Goal: Information Seeking & Learning: Learn about a topic

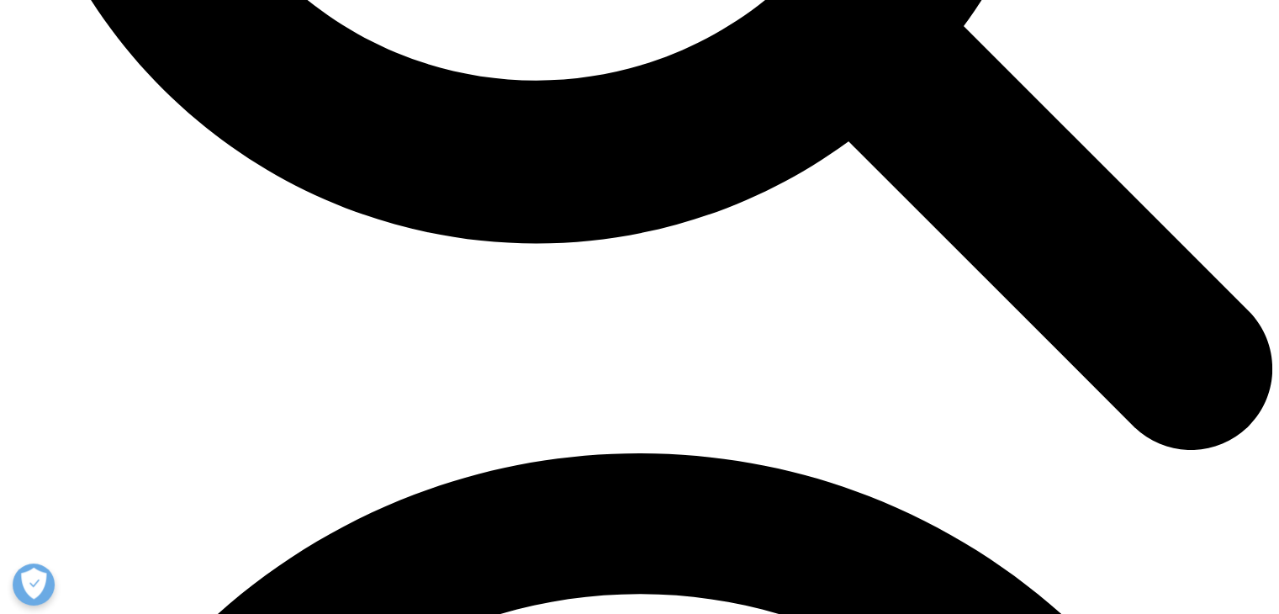
scroll to position [2248, 0]
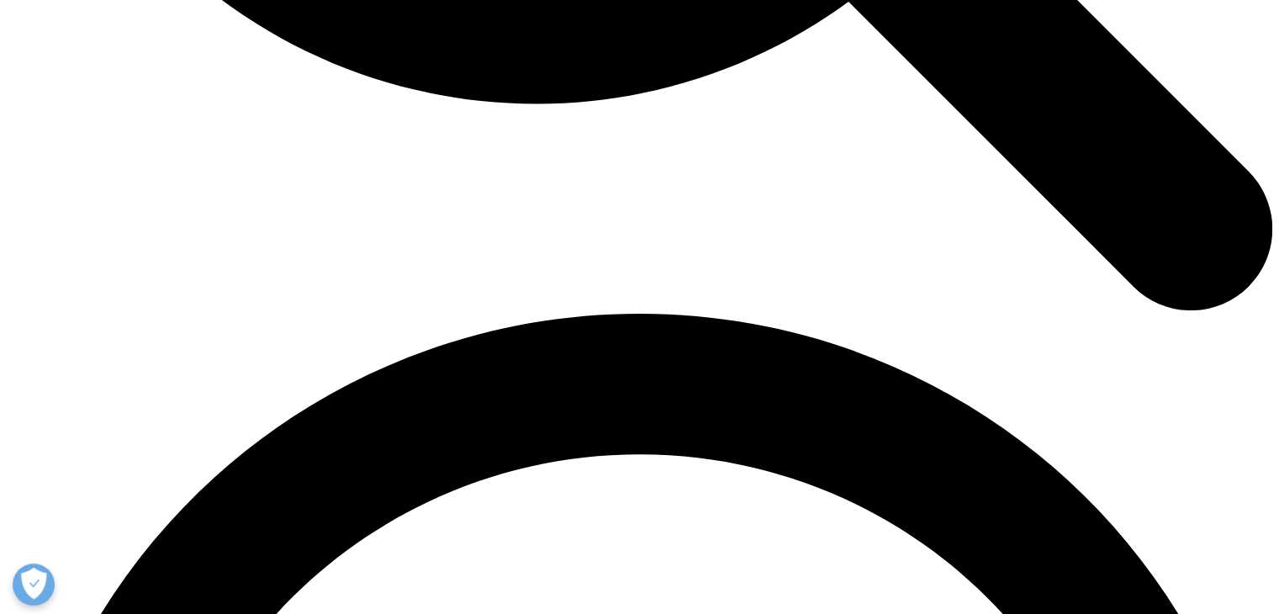
drag, startPoint x: 1285, startPoint y: 42, endPoint x: 1290, endPoint y: 172, distance: 130.4
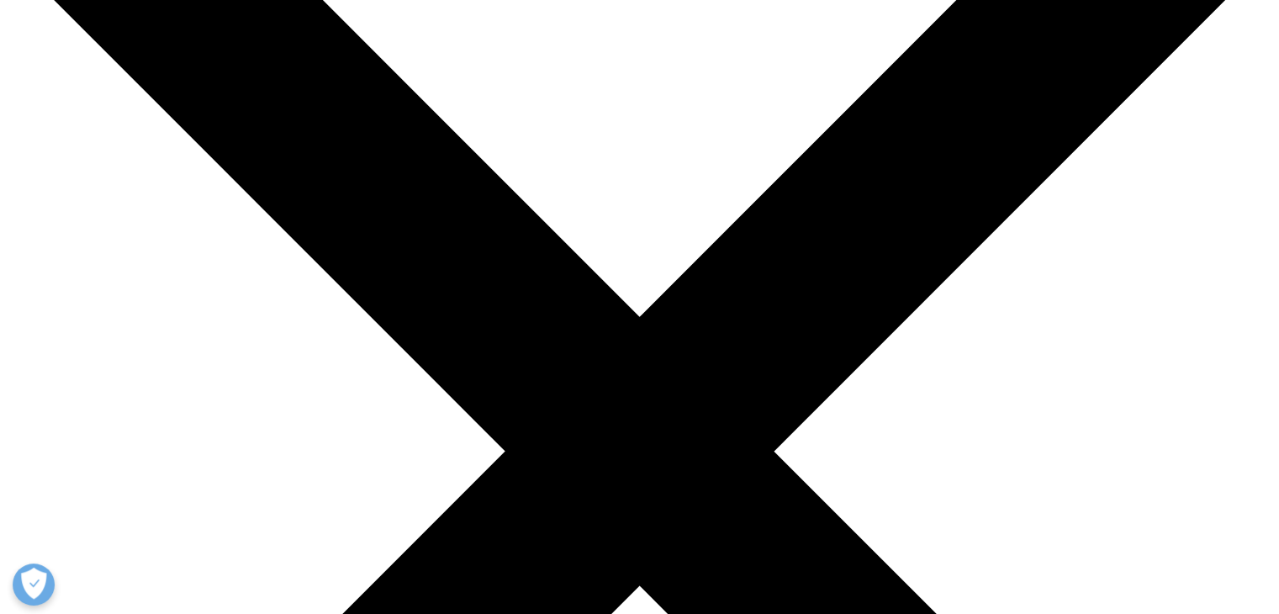
scroll to position [182, 0]
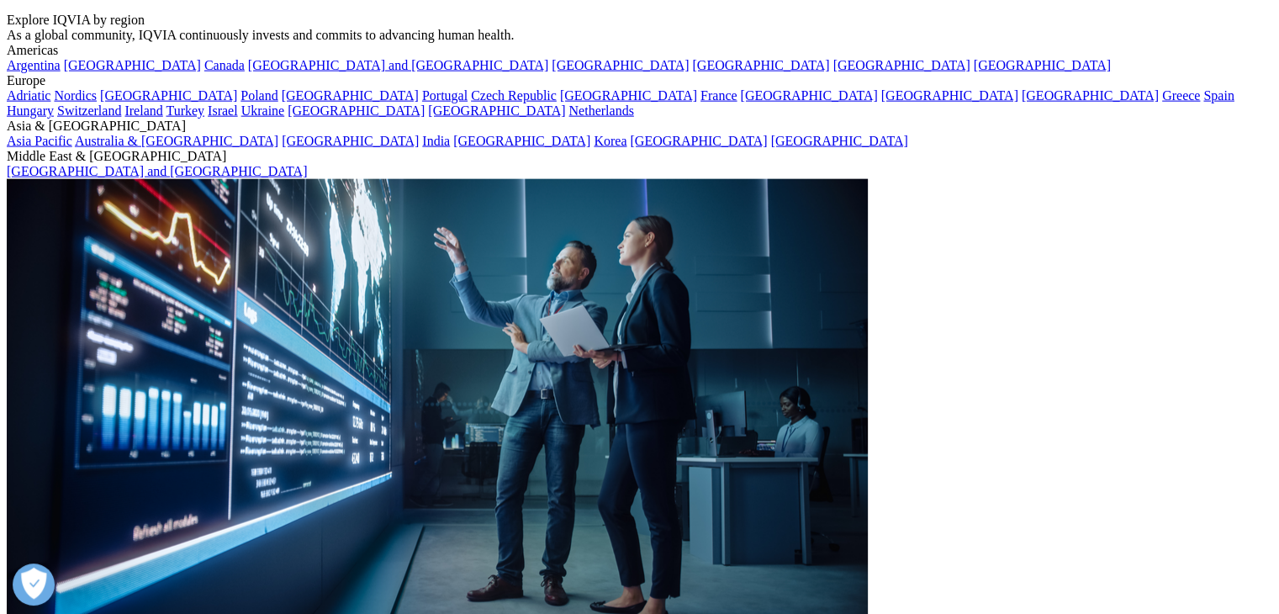
scroll to position [3911, 0]
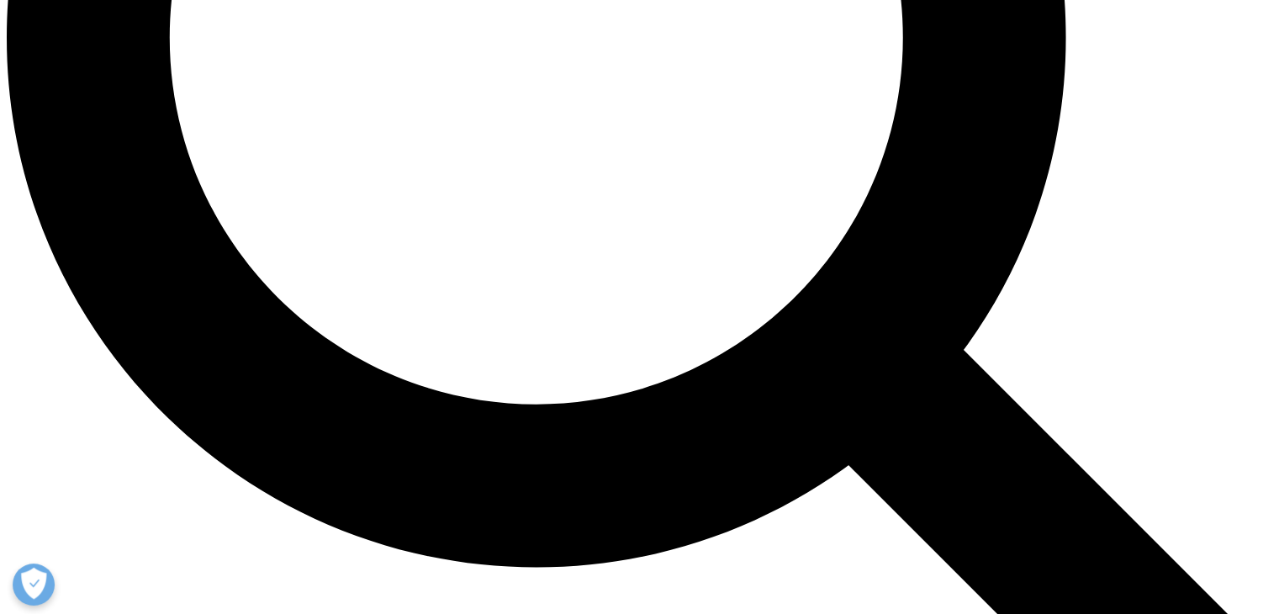
scroll to position [1778, 0]
